Goal: Information Seeking & Learning: Learn about a topic

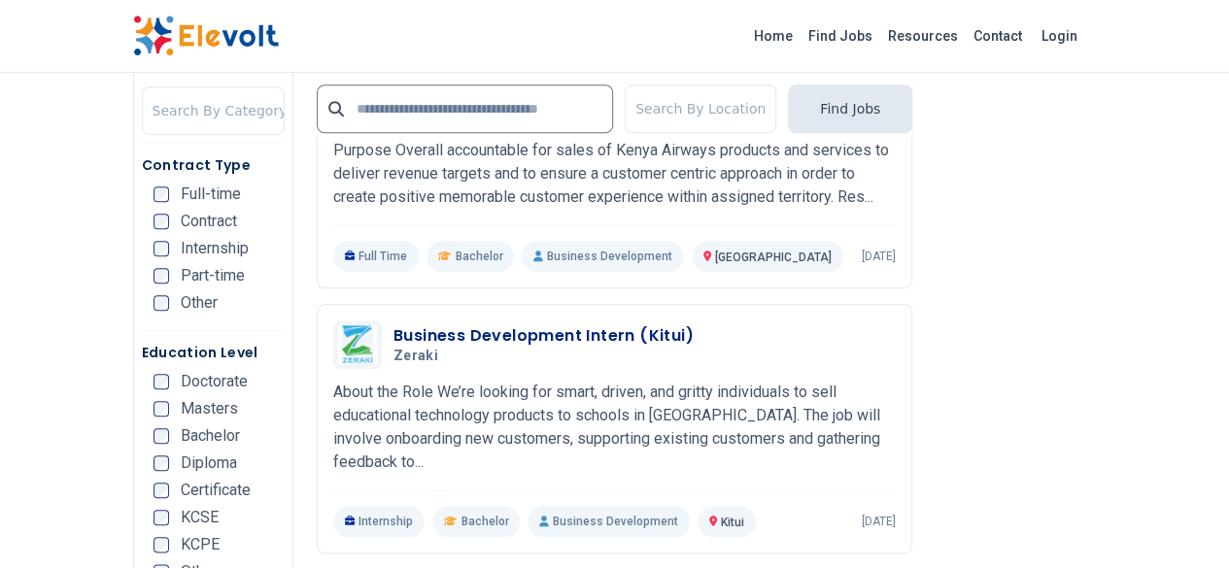
scroll to position [4662, 0]
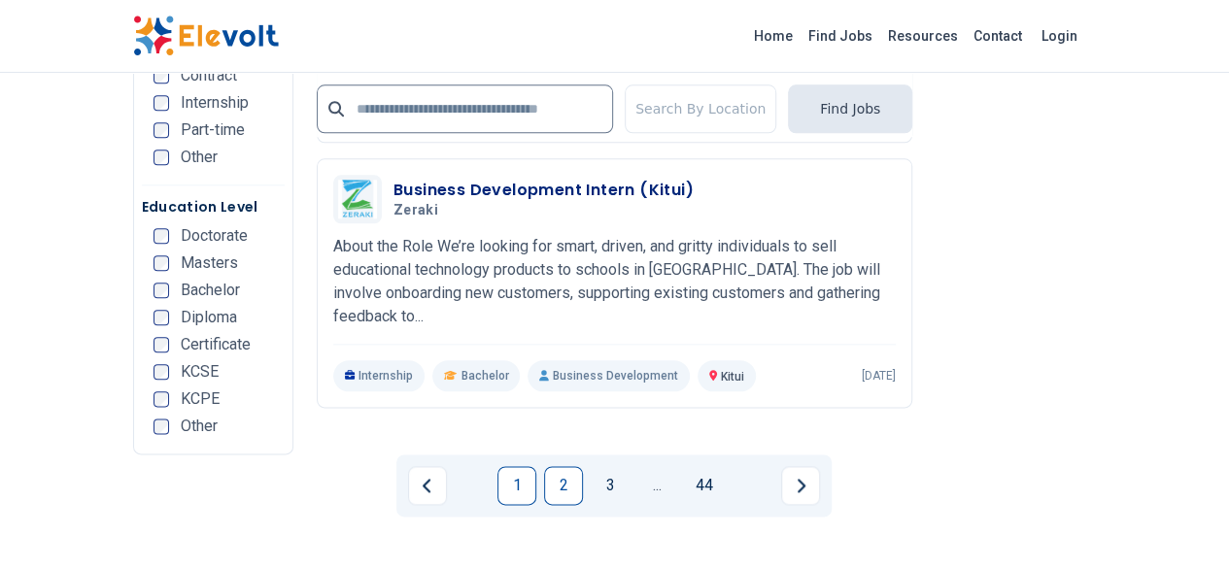
click at [567, 466] on link "2" at bounding box center [563, 485] width 39 height 39
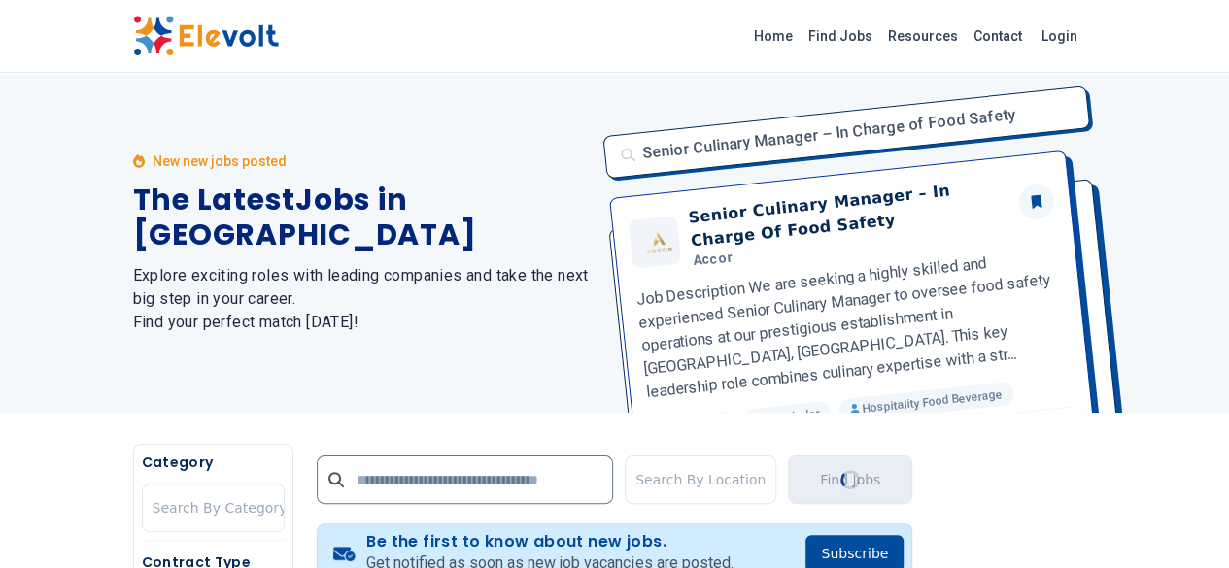
scroll to position [0, 0]
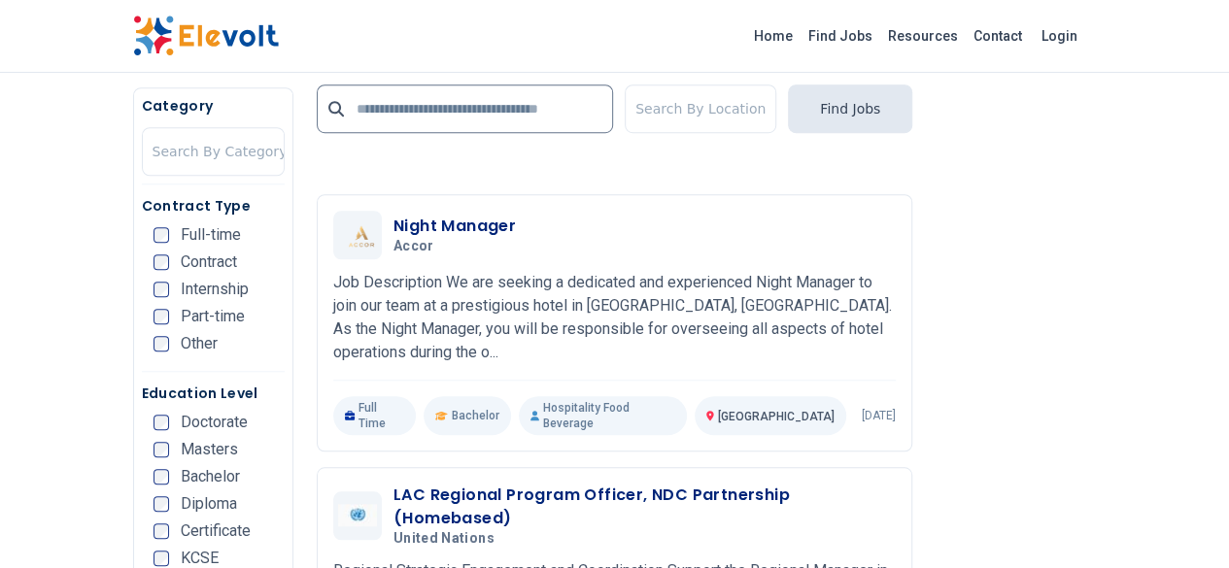
scroll to position [4468, 0]
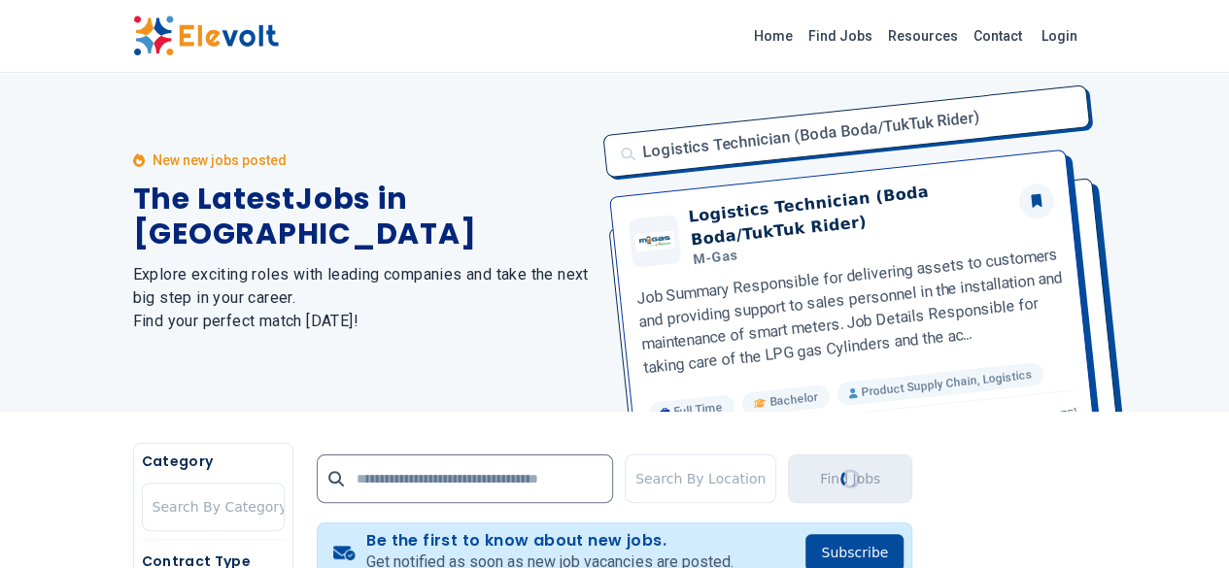
scroll to position [0, 0]
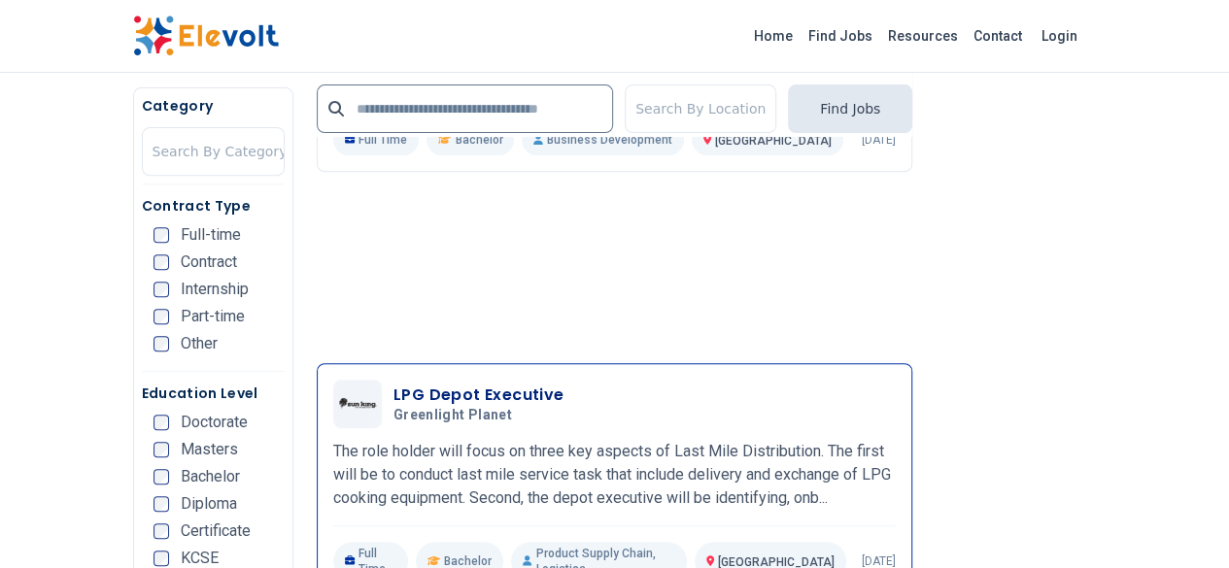
scroll to position [4176, 0]
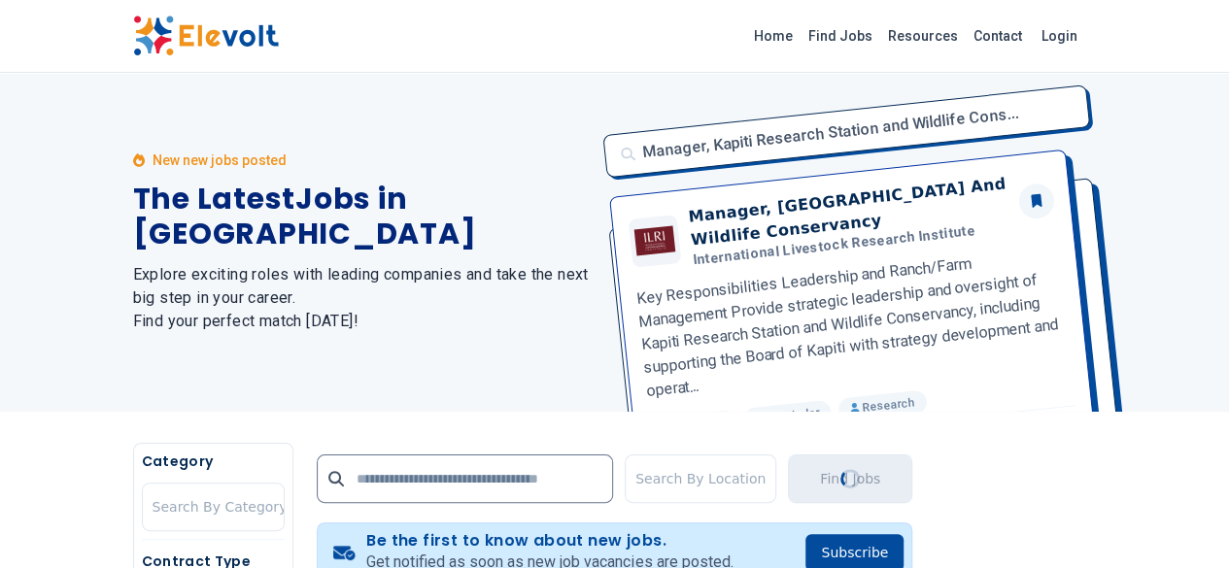
scroll to position [0, 0]
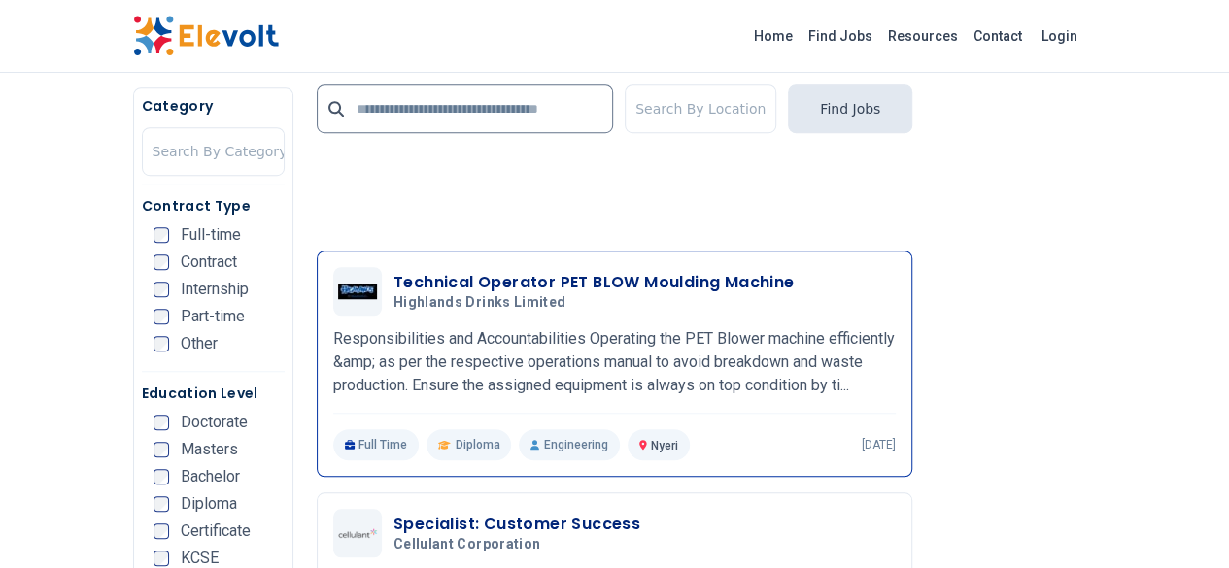
scroll to position [4371, 0]
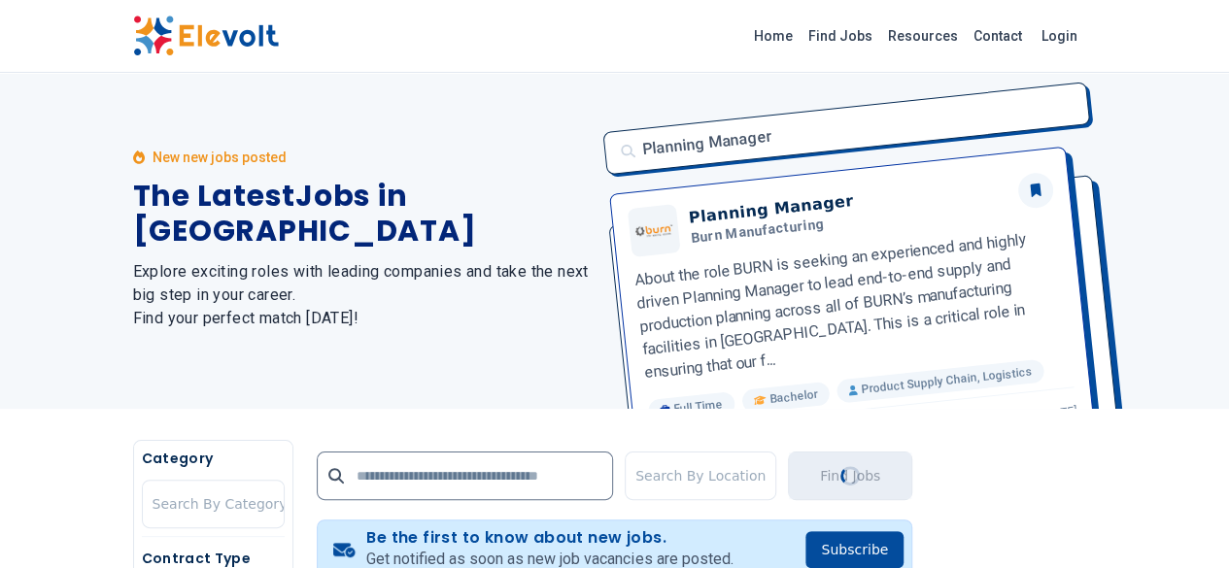
scroll to position [0, 0]
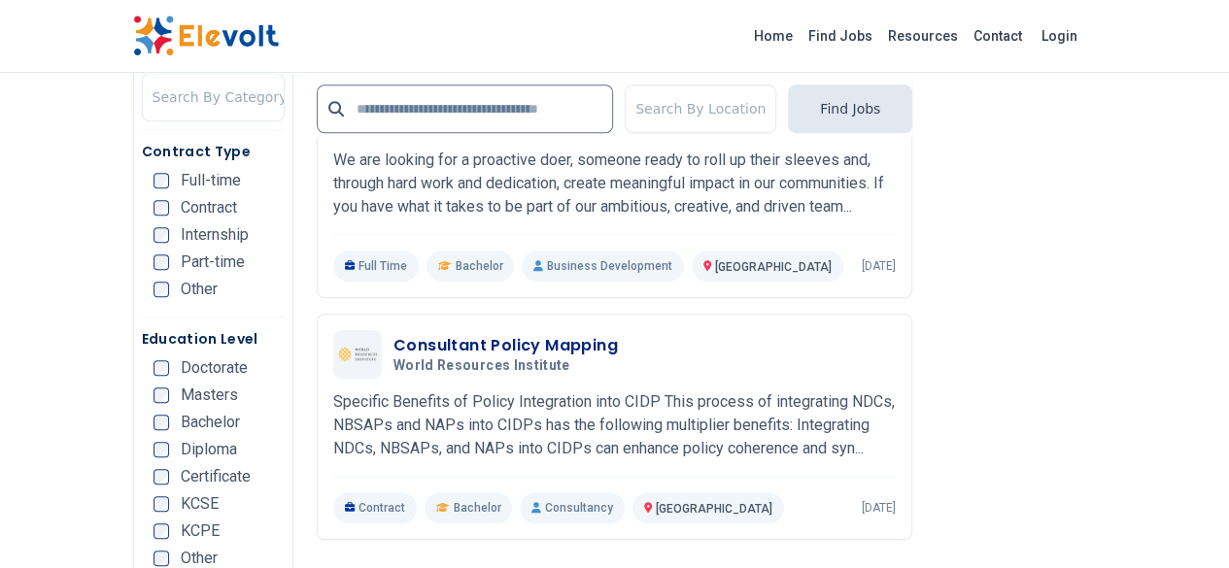
scroll to position [4565, 0]
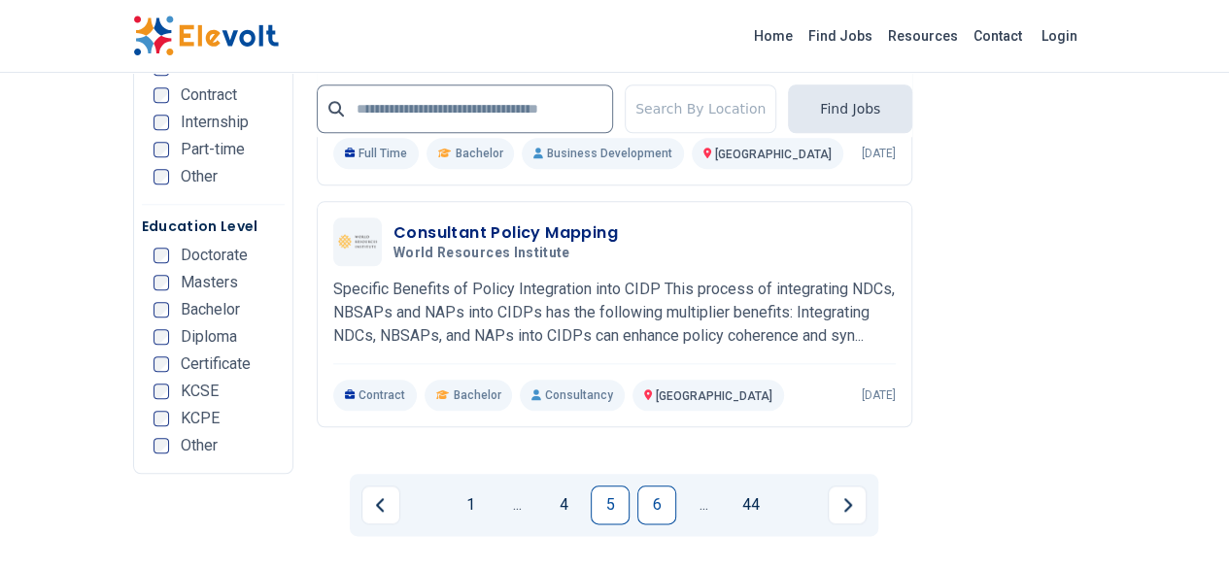
click at [659, 486] on link "6" at bounding box center [656, 505] width 39 height 39
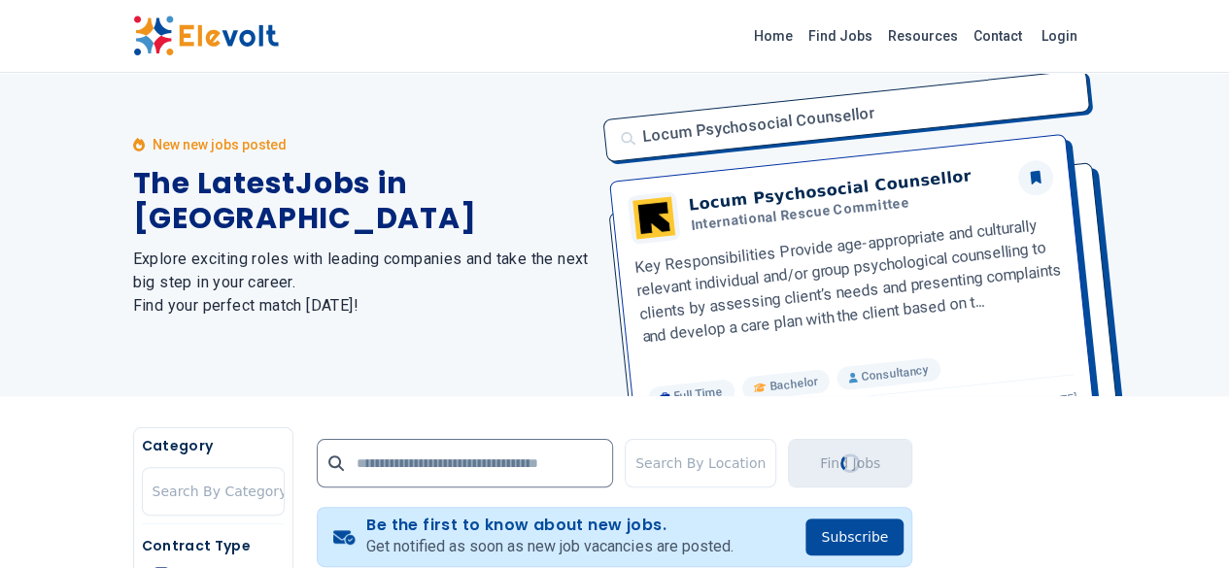
scroll to position [0, 0]
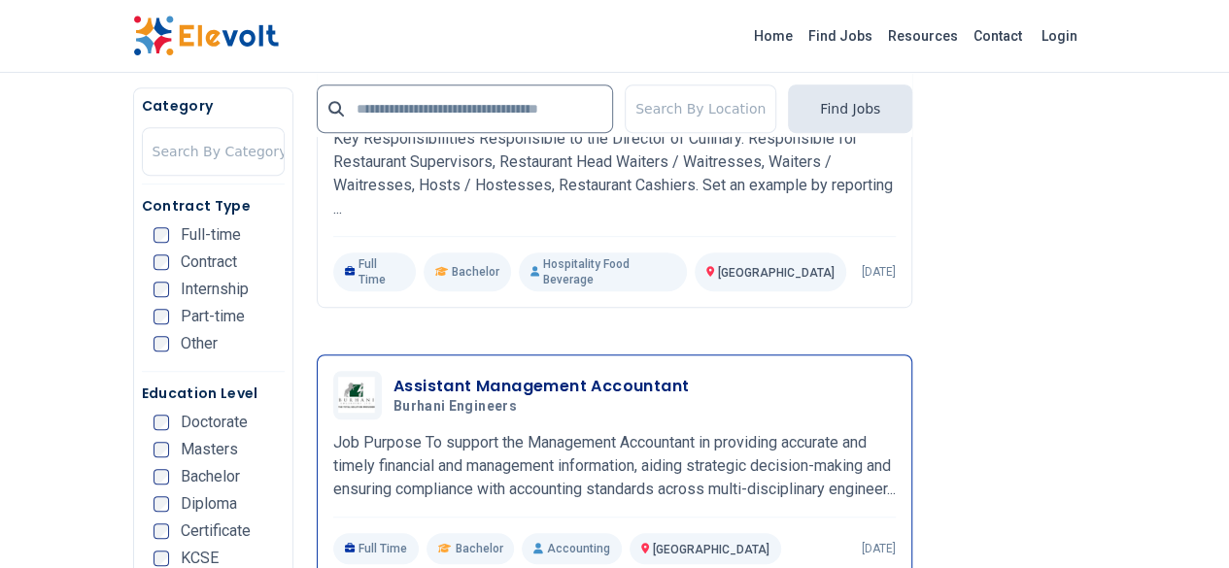
scroll to position [4371, 0]
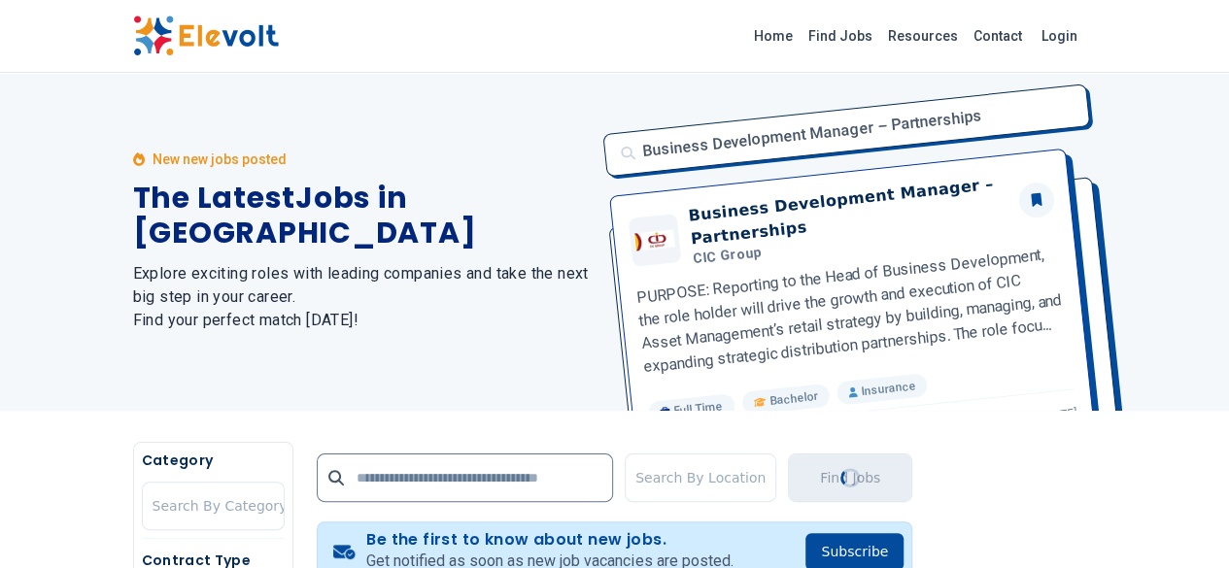
scroll to position [0, 0]
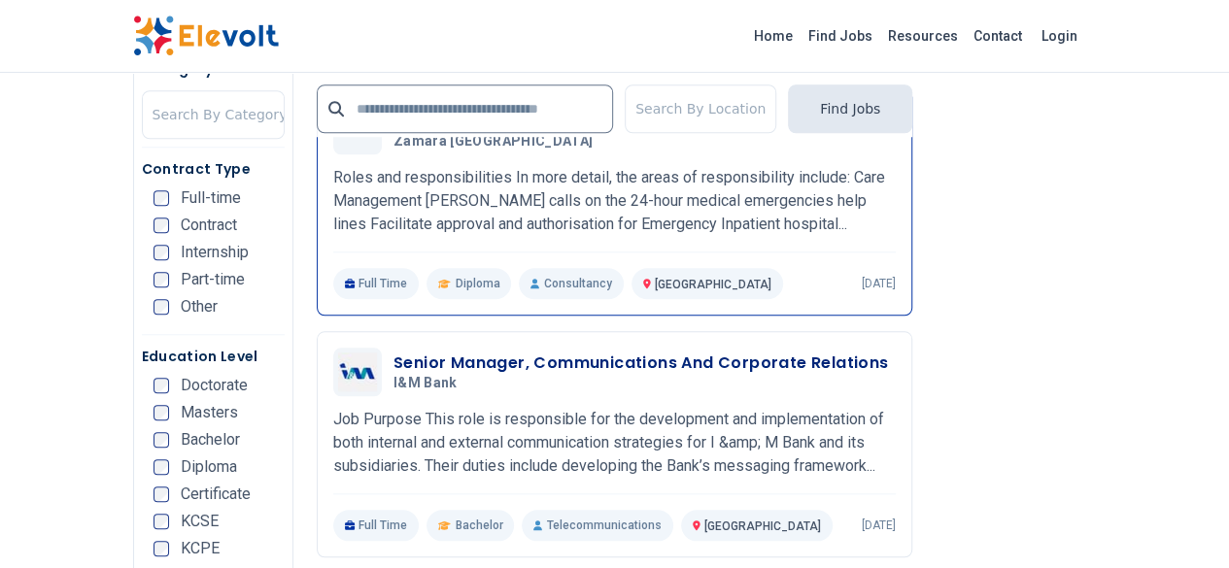
scroll to position [4565, 0]
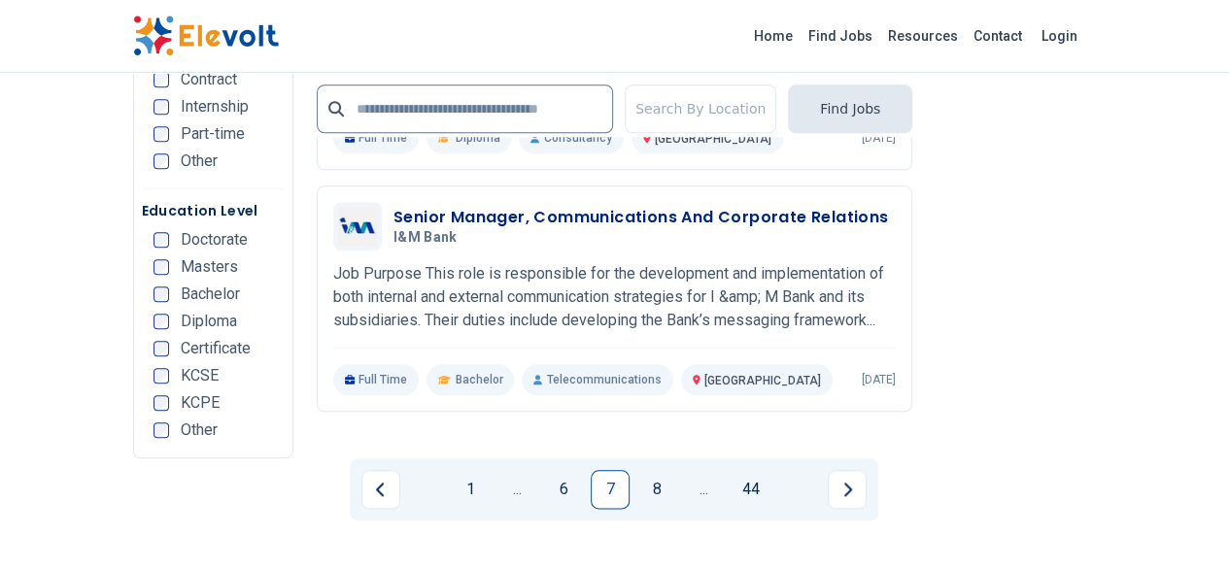
click at [651, 470] on link "8" at bounding box center [656, 489] width 39 height 39
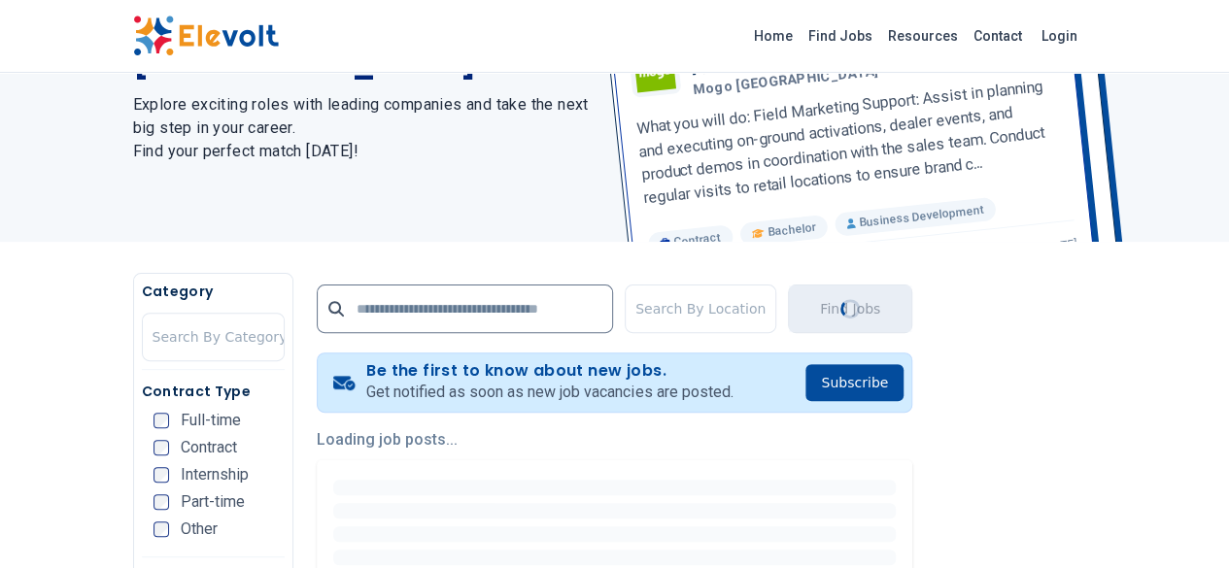
scroll to position [80, 0]
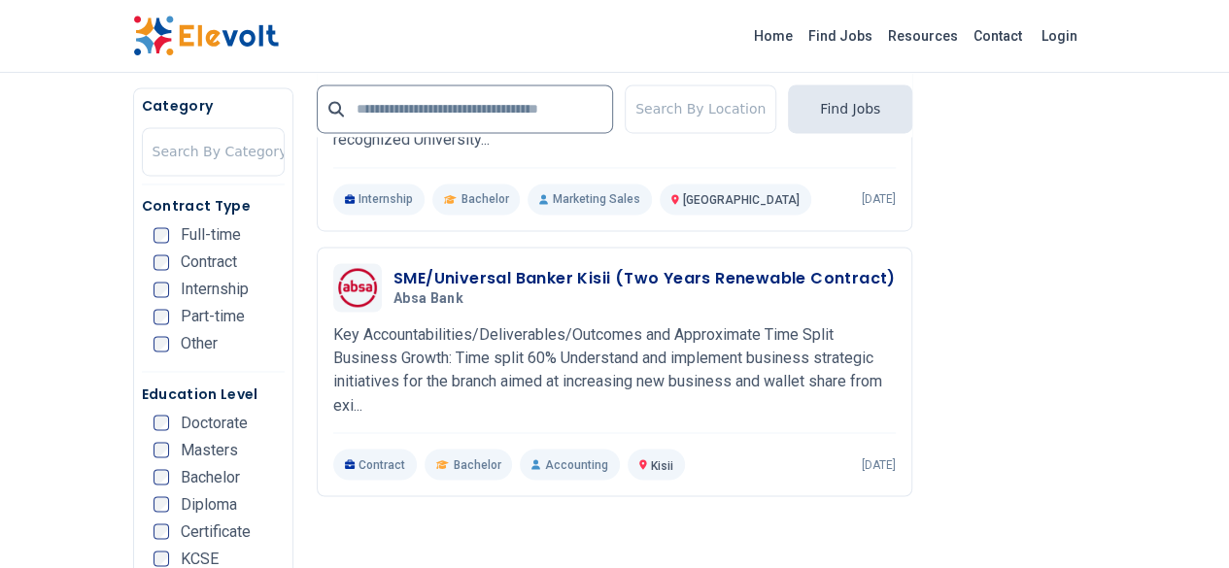
scroll to position [1554, 0]
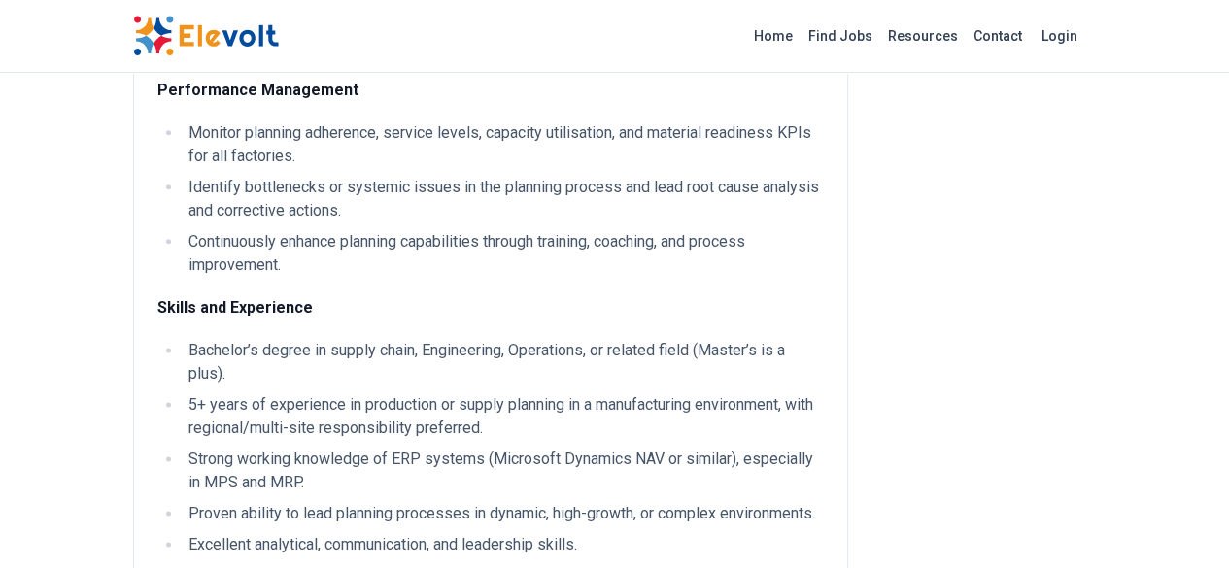
scroll to position [1166, 0]
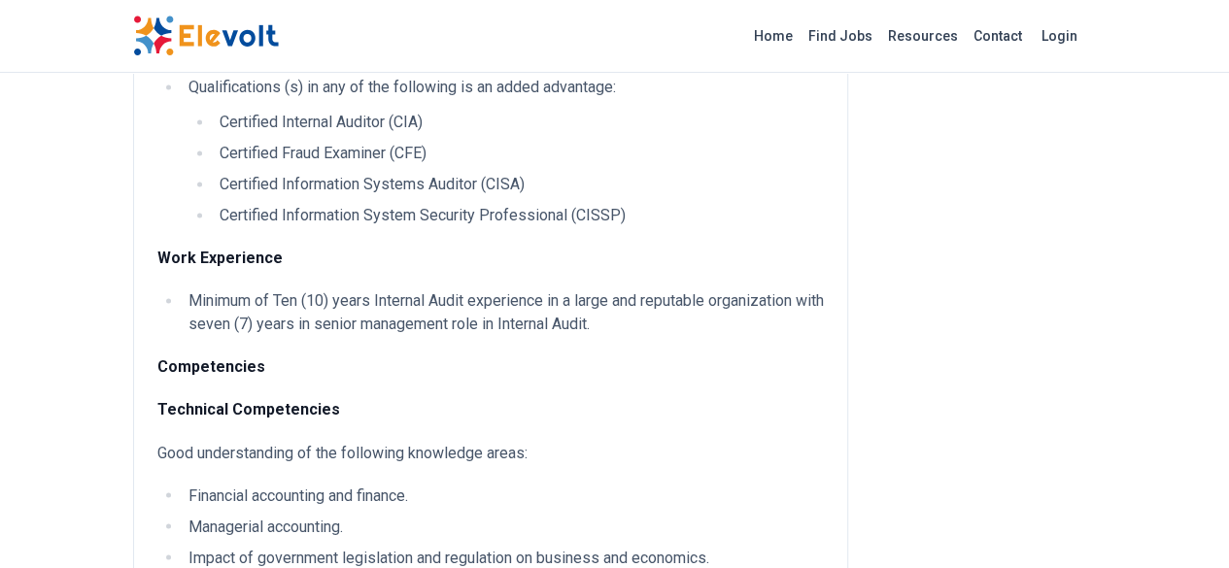
scroll to position [1457, 0]
